Goal: Task Accomplishment & Management: Manage account settings

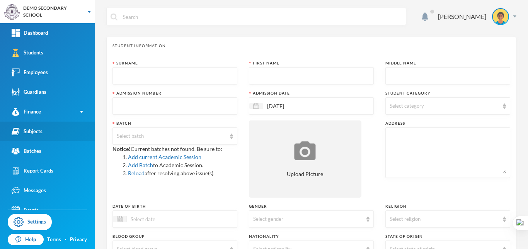
scroll to position [193, 0]
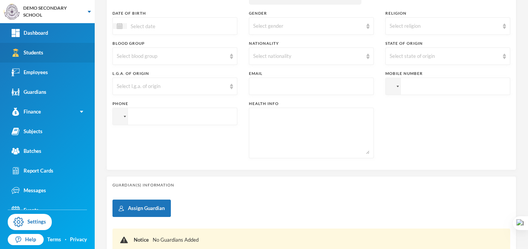
click at [48, 56] on link "Students" at bounding box center [47, 53] width 95 height 20
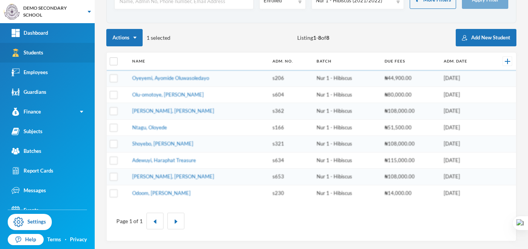
scroll to position [60, 0]
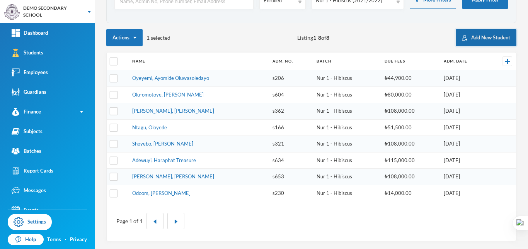
click at [478, 32] on button "Add New Student" at bounding box center [486, 37] width 61 height 17
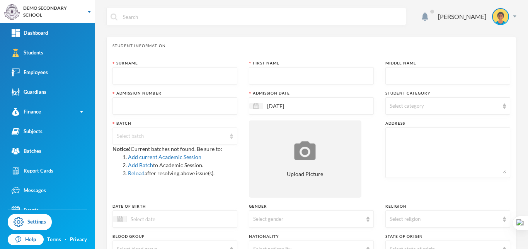
click at [176, 137] on div "Select batch" at bounding box center [171, 137] width 109 height 8
click at [210, 123] on div "Batch" at bounding box center [175, 124] width 125 height 6
click at [172, 56] on div "Student Information Surname First Name Middle Name Admission Number Admission D…" at bounding box center [311, 200] width 410 height 327
click at [44, 148] on link "Batches" at bounding box center [47, 152] width 95 height 20
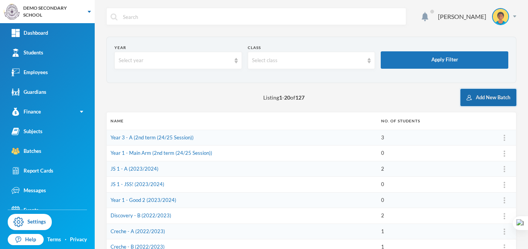
click at [497, 95] on button "Add New Batch" at bounding box center [489, 97] width 56 height 17
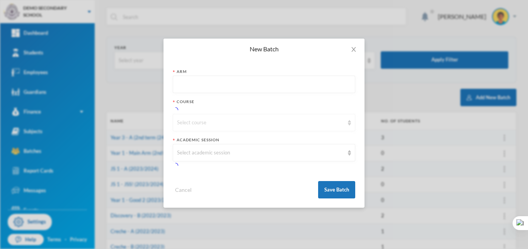
click at [213, 122] on div "Select course" at bounding box center [264, 122] width 183 height 17
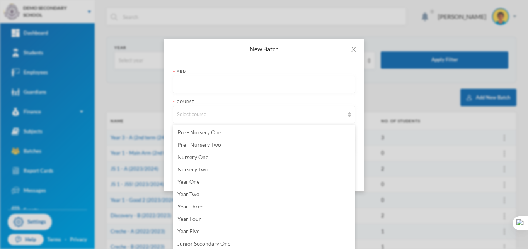
click at [285, 98] on form "Arm Course Select course Academic Session Select academic session Cancel Save B…" at bounding box center [264, 126] width 183 height 114
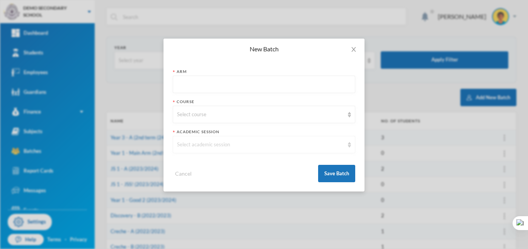
click at [215, 141] on div "Select academic session" at bounding box center [260, 145] width 167 height 8
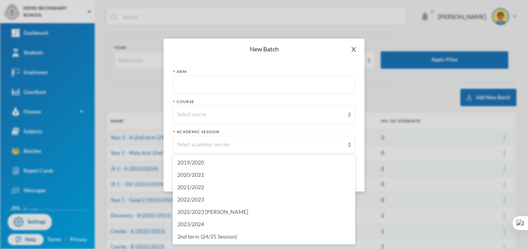
click at [356, 47] on icon "icon: close" at bounding box center [354, 49] width 6 height 6
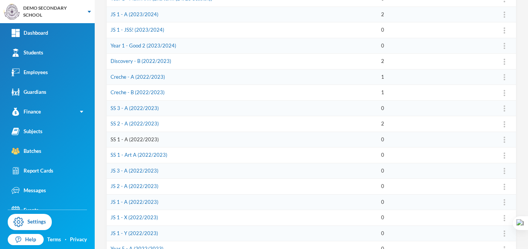
click at [125, 141] on link "SS 1 - A (2022/2023)" at bounding box center [135, 140] width 48 height 6
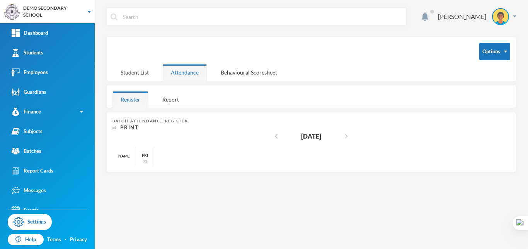
click at [350, 136] on icon "chevron_right" at bounding box center [346, 136] width 9 height 9
click at [165, 99] on div "Report" at bounding box center [170, 99] width 33 height 17
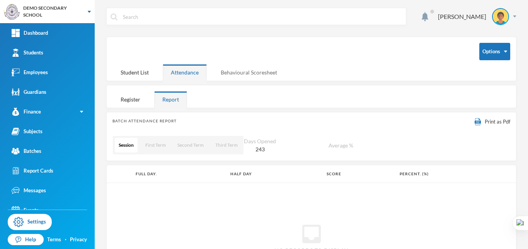
click at [241, 76] on div "Behavioural Scoresheet" at bounding box center [249, 72] width 73 height 17
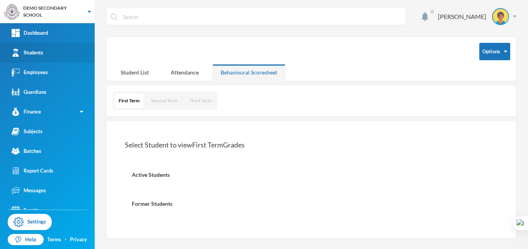
click at [43, 50] on div "Students" at bounding box center [28, 53] width 32 height 8
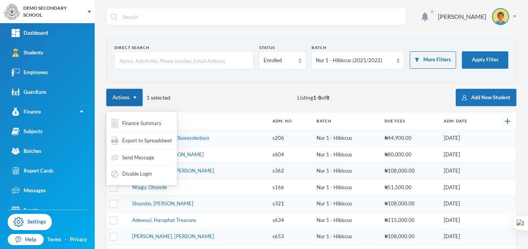
click at [138, 98] on button "Actions" at bounding box center [124, 97] width 36 height 17
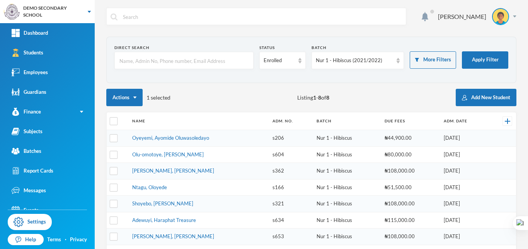
click at [201, 99] on div "Actions 1 selected Listing 1 - 8 of 8 Add New Student" at bounding box center [311, 97] width 410 height 17
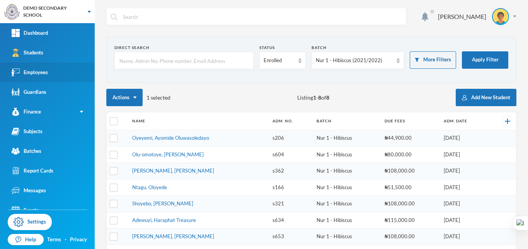
drag, startPoint x: 27, startPoint y: 73, endPoint x: 38, endPoint y: 73, distance: 10.9
click at [27, 73] on div "Employees" at bounding box center [30, 72] width 36 height 8
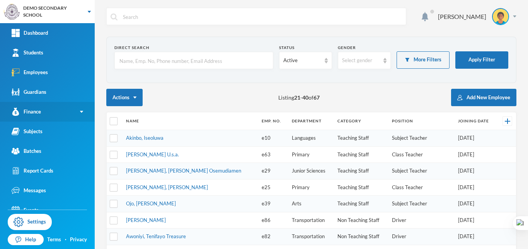
click at [60, 114] on link "Finance" at bounding box center [47, 112] width 95 height 20
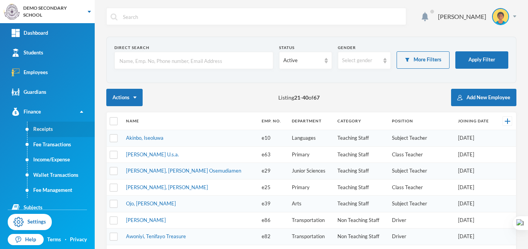
click at [47, 127] on link "Receipts" at bounding box center [60, 129] width 67 height 15
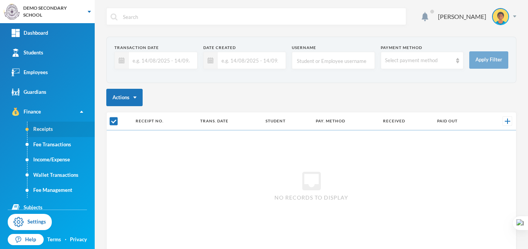
checkbox input "false"
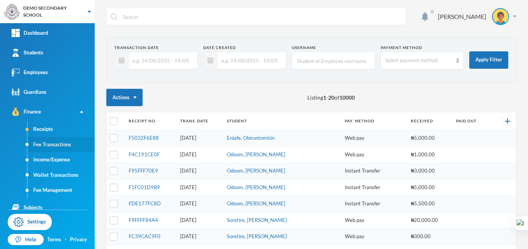
click at [56, 143] on link "Fee Transactions" at bounding box center [60, 144] width 67 height 15
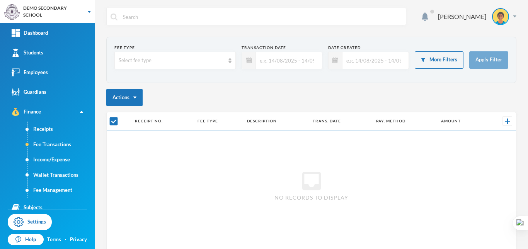
checkbox input "false"
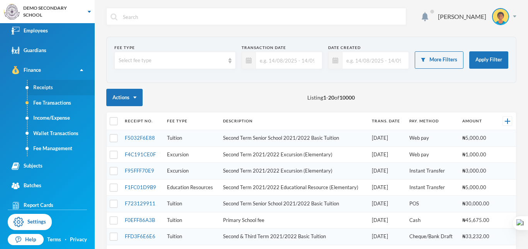
scroll to position [77, 0]
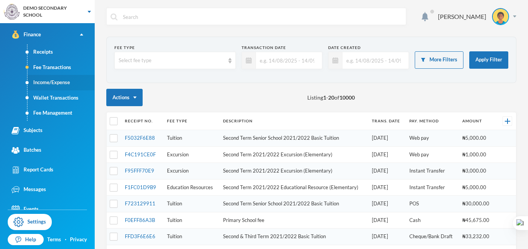
click at [52, 84] on link "Income/Expense" at bounding box center [60, 82] width 67 height 15
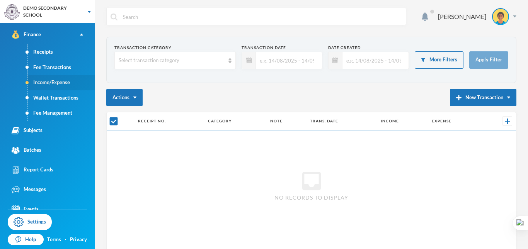
checkbox input "false"
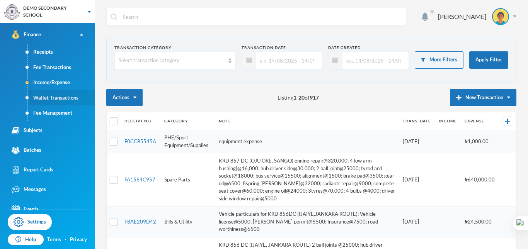
click at [58, 95] on link "Wallet Transactions" at bounding box center [60, 97] width 67 height 15
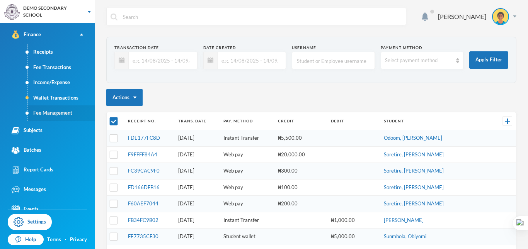
click at [58, 111] on link "Fee Management" at bounding box center [60, 113] width 67 height 15
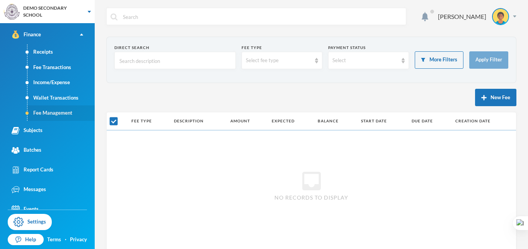
checkbox input "false"
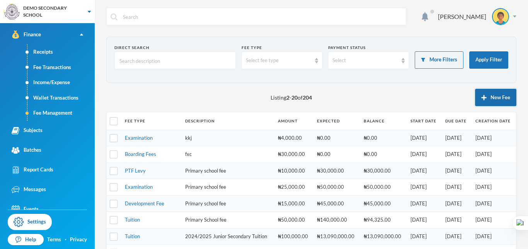
click at [480, 93] on button "New Fee" at bounding box center [495, 97] width 41 height 17
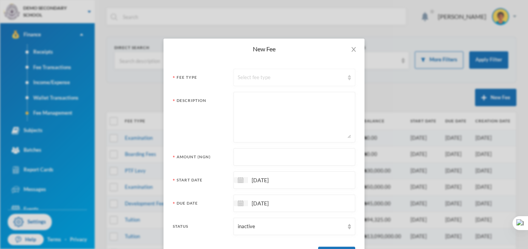
click at [238, 75] on div "Select fee type" at bounding box center [291, 78] width 106 height 8
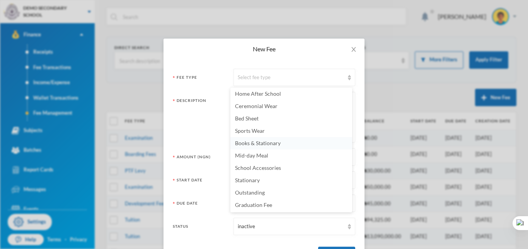
scroll to position [200, 0]
click at [218, 71] on div "Fee Type Select fee type" at bounding box center [264, 77] width 183 height 17
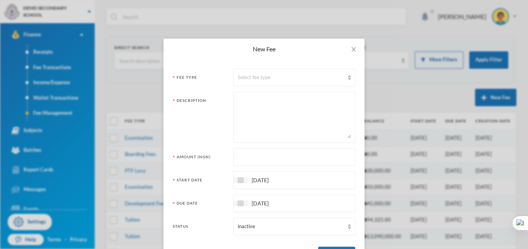
scroll to position [34, 0]
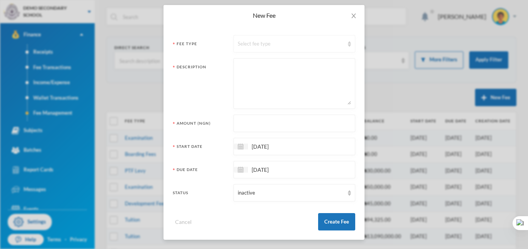
click at [294, 44] on div "Select fee type" at bounding box center [291, 44] width 106 height 8
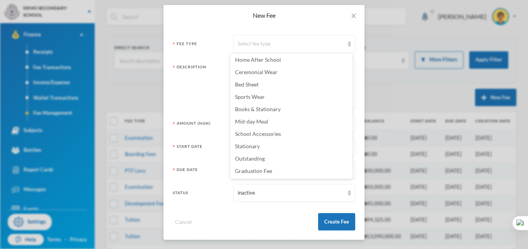
click at [379, 72] on div "New Fee Fee Type Select fee type Description Amount (NGN) Start Date [DATE] Due…" at bounding box center [264, 124] width 528 height 249
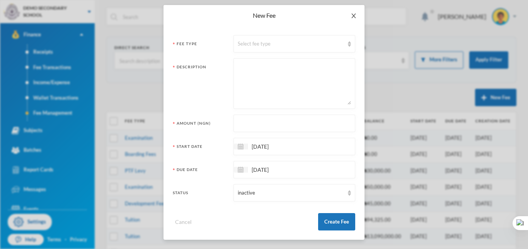
click at [351, 15] on icon "icon: close" at bounding box center [354, 16] width 6 height 6
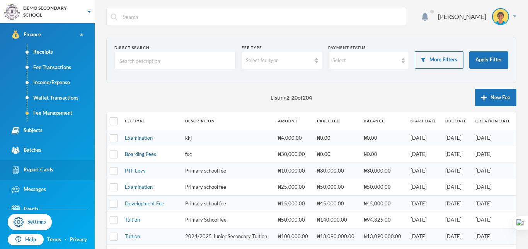
scroll to position [87, 0]
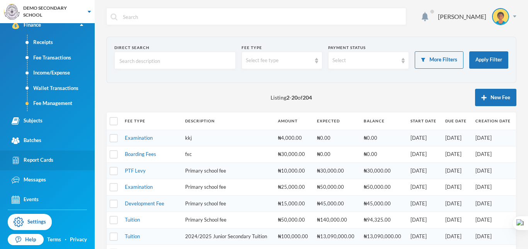
click at [43, 160] on div "Report Cards" at bounding box center [33, 161] width 42 height 8
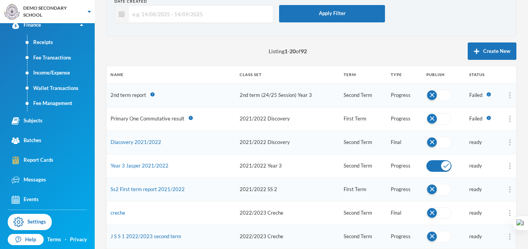
scroll to position [116, 0]
